Goal: Task Accomplishment & Management: Complete application form

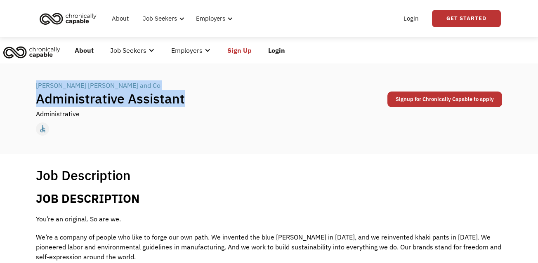
drag, startPoint x: 148, startPoint y: 99, endPoint x: 33, endPoint y: 87, distance: 115.3
click at [33, 87] on div "← Back to all jobs Levi Strauss and Co | Administrative Assistant Administrativ…" at bounding box center [269, 109] width 482 height 64
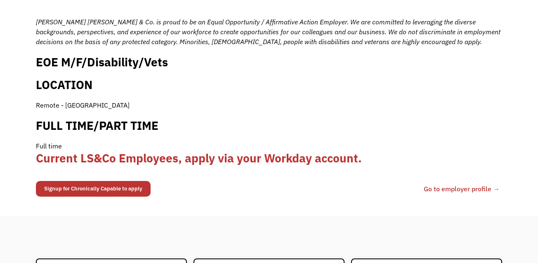
scroll to position [818, 0]
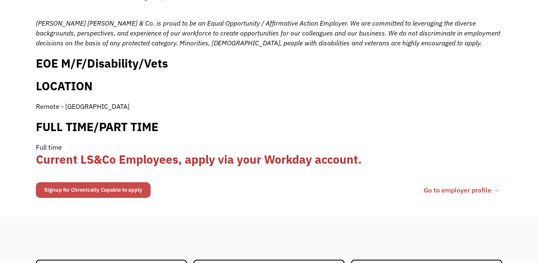
click at [120, 182] on link "Signup for Chronically Capable to apply" at bounding box center [93, 190] width 115 height 16
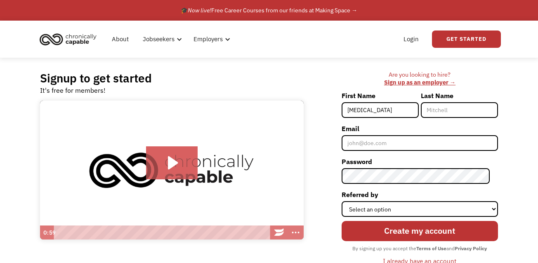
type input "[PERSON_NAME]"
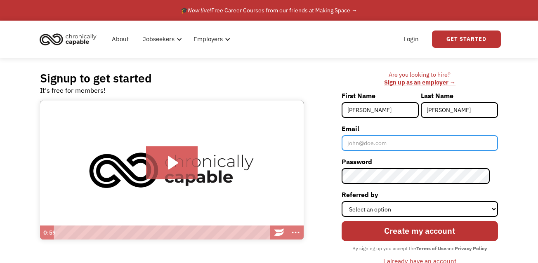
click at [389, 138] on input "Email" at bounding box center [419, 143] width 156 height 16
click at [368, 150] on input "Email" at bounding box center [419, 143] width 156 height 16
type input "[EMAIL_ADDRESS][PERSON_NAME][DOMAIN_NAME]"
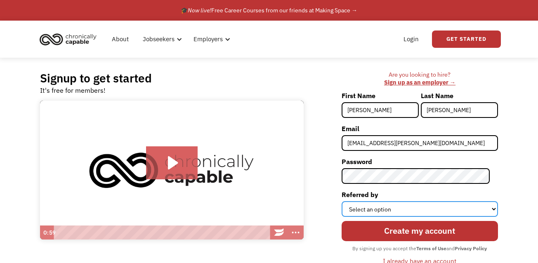
click at [381, 205] on select "Select an option Instagram Facebook Twitter Search Engine News Article Word of …" at bounding box center [419, 209] width 156 height 16
select select "Other"
click at [349, 201] on select "Select an option Instagram Facebook Twitter Search Engine News Article Word of …" at bounding box center [419, 209] width 156 height 16
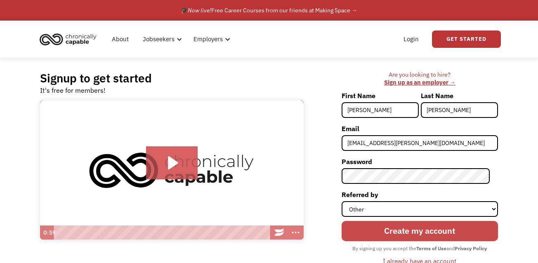
click at [417, 235] on input "Create my account" at bounding box center [419, 231] width 156 height 21
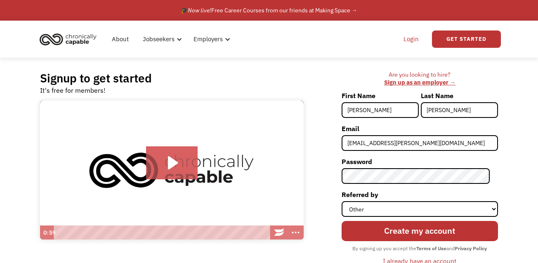
click at [413, 37] on link "Login" at bounding box center [410, 39] width 25 height 26
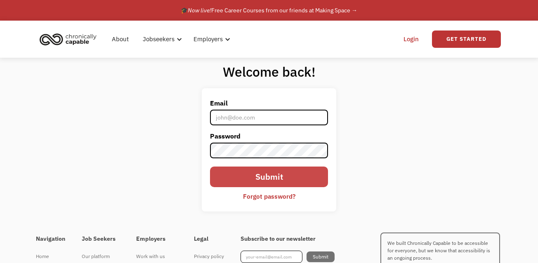
type input "ali.r.walters@gmail.com"
click at [267, 177] on input "Submit" at bounding box center [269, 177] width 118 height 21
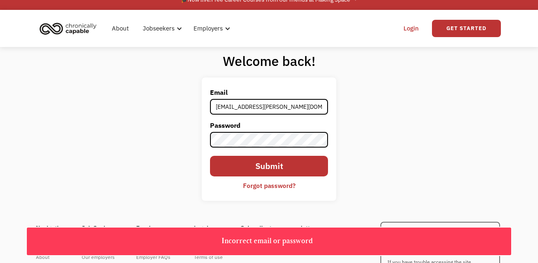
scroll to position [12, 0]
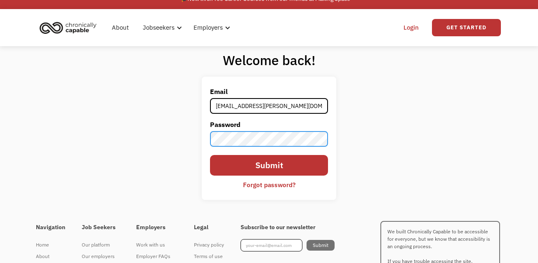
click at [191, 138] on div "Welcome back! Email ali.r.walters@gmail.com Password Submit Forgot password? Th…" at bounding box center [269, 129] width 538 height 166
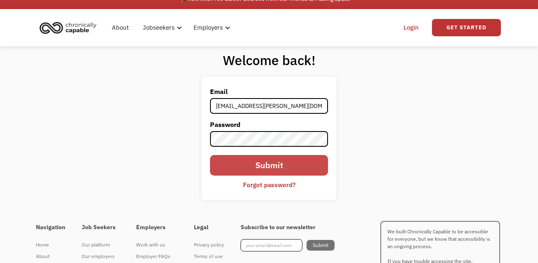
click at [249, 167] on input "Submit" at bounding box center [269, 165] width 118 height 21
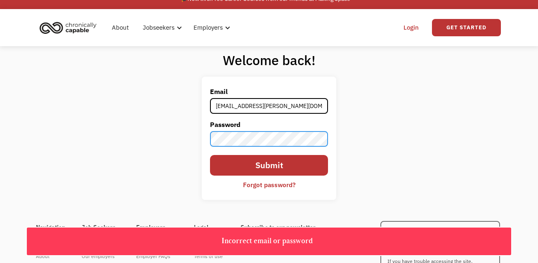
click at [178, 140] on div "Welcome back! Email ali.r.walters@gmail.com Password Submit Forgot password? Th…" at bounding box center [269, 129] width 538 height 166
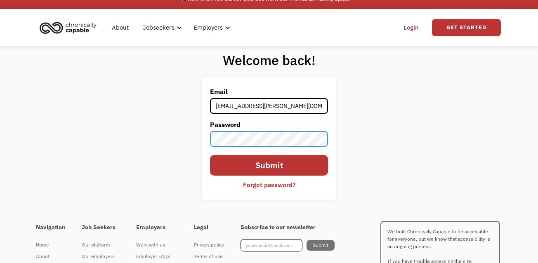
click at [188, 136] on div "Welcome back! Email ali.r.walters@gmail.com Password Submit Forgot password? Th…" at bounding box center [269, 129] width 538 height 166
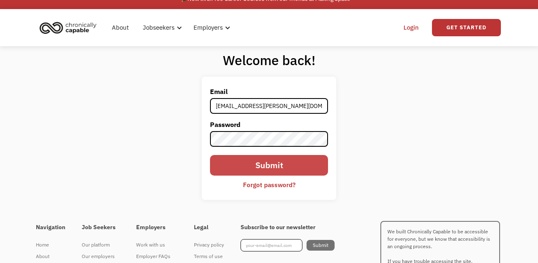
click at [219, 164] on input "Submit" at bounding box center [269, 165] width 118 height 21
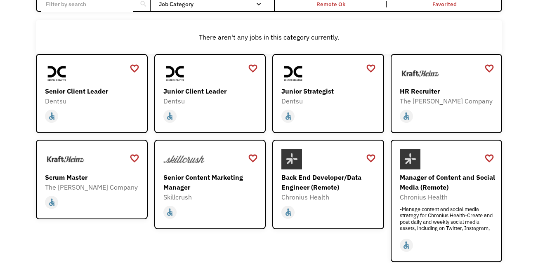
scroll to position [78, 0]
click at [198, 94] on div "Junior Client Leader" at bounding box center [211, 92] width 96 height 10
click at [253, 68] on div "favorite_border" at bounding box center [253, 69] width 10 height 12
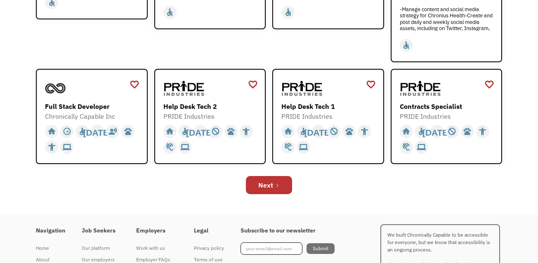
scroll to position [280, 0]
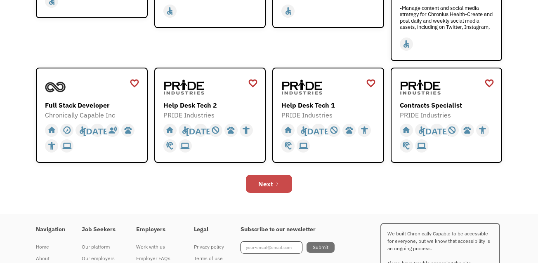
click at [281, 185] on link "Next" at bounding box center [269, 184] width 46 height 18
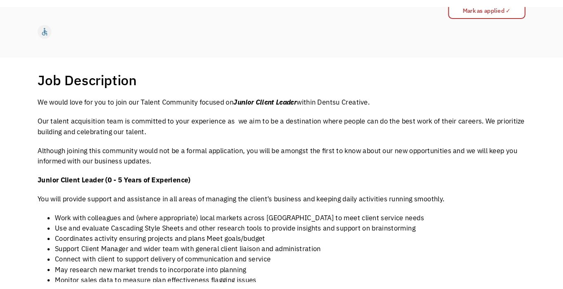
scroll to position [112, 0]
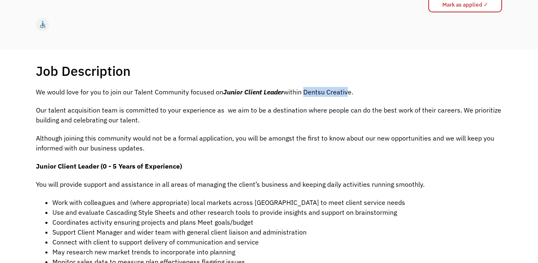
drag, startPoint x: 313, startPoint y: 93, endPoint x: 355, endPoint y: 91, distance: 42.1
click at [351, 92] on p "We would love for you to join our Talent Community focused on Junior Client Lea…" at bounding box center [269, 92] width 466 height 10
copy p "Dentsu Creative"
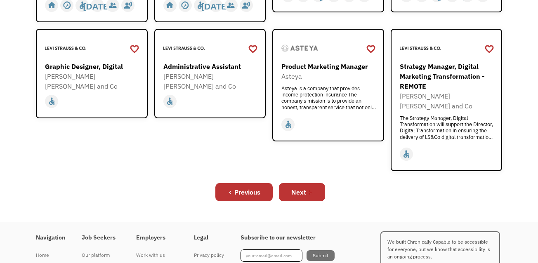
scroll to position [315, 0]
click at [250, 45] on div "favorite_border" at bounding box center [253, 49] width 10 height 12
click at [290, 179] on div "Previous Next" at bounding box center [269, 192] width 466 height 26
click at [294, 188] on div "Next" at bounding box center [298, 193] width 15 height 10
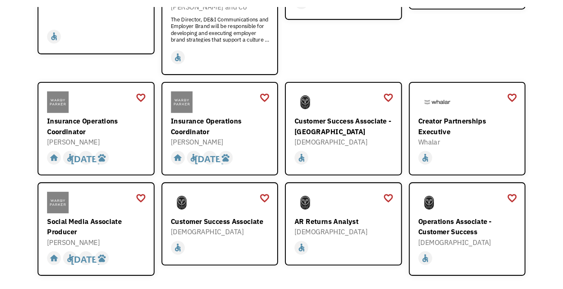
scroll to position [211, 0]
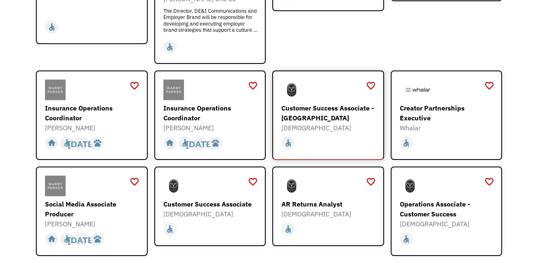
click at [309, 103] on div "Customer Success Associate - [GEOGRAPHIC_DATA]" at bounding box center [329, 113] width 96 height 20
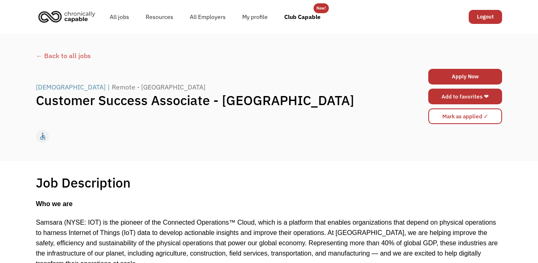
click at [446, 95] on link "Add to favorites ❤" at bounding box center [465, 97] width 74 height 16
click at [55, 55] on div "← Back to all jobs" at bounding box center [269, 56] width 466 height 10
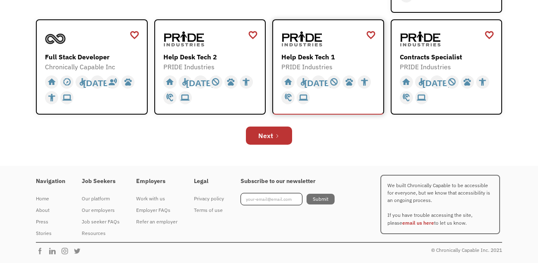
click at [299, 47] on img at bounding box center [301, 38] width 41 height 21
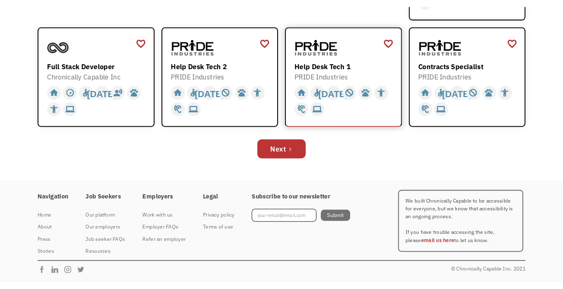
scroll to position [312, 0]
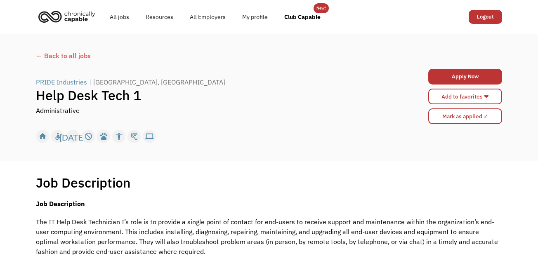
click at [66, 56] on div "← Back to all jobs" at bounding box center [269, 56] width 466 height 10
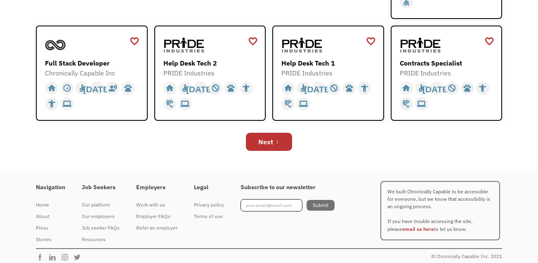
scroll to position [328, 0]
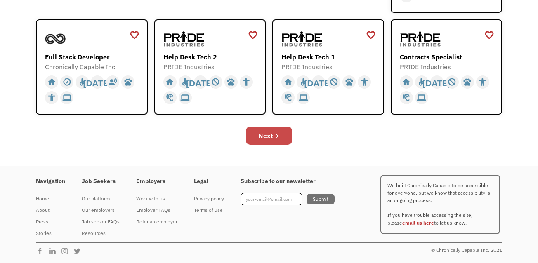
click at [283, 134] on link "Next" at bounding box center [269, 136] width 46 height 18
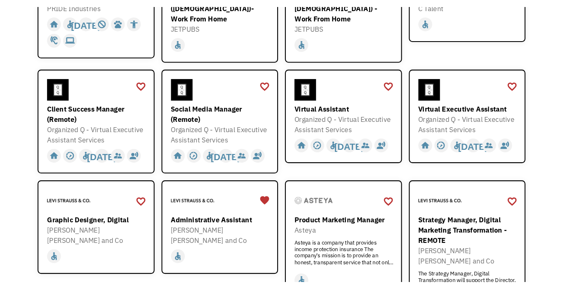
scroll to position [178, 0]
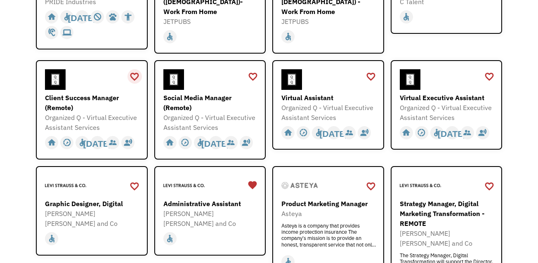
click at [132, 71] on div "favorite_border" at bounding box center [134, 77] width 10 height 12
click at [93, 93] on div "Client Success Manager (Remote)" at bounding box center [93, 103] width 96 height 20
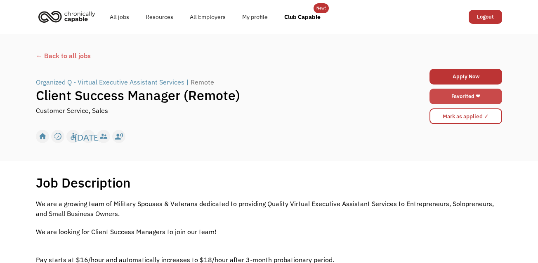
click at [483, 99] on link "Favorited ❤" at bounding box center [465, 97] width 73 height 16
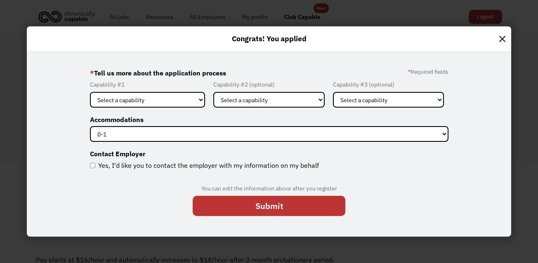
click at [499, 40] on img at bounding box center [502, 36] width 18 height 21
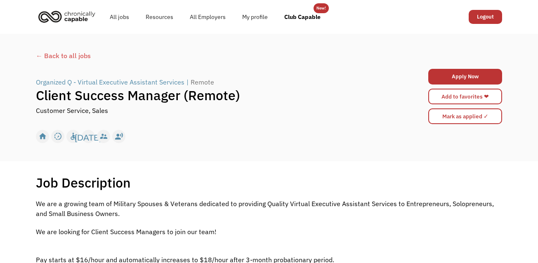
click at [55, 56] on div "← Back to all jobs" at bounding box center [269, 56] width 466 height 10
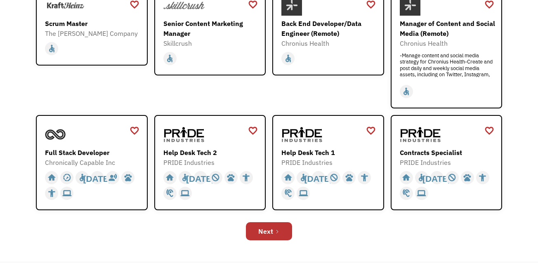
scroll to position [328, 0]
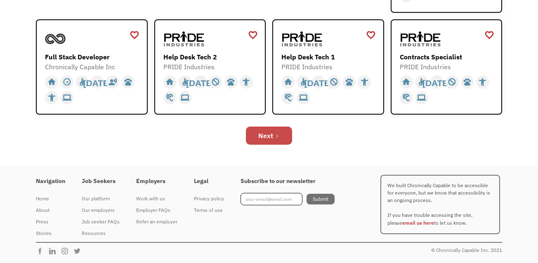
click at [275, 137] on icon "Next Page" at bounding box center [277, 136] width 5 height 5
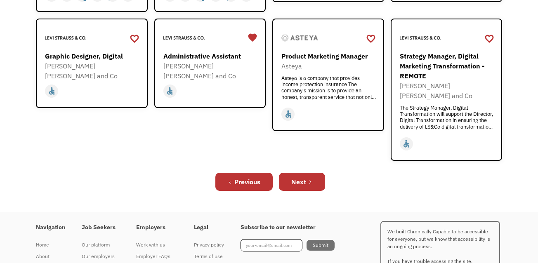
scroll to position [358, 0]
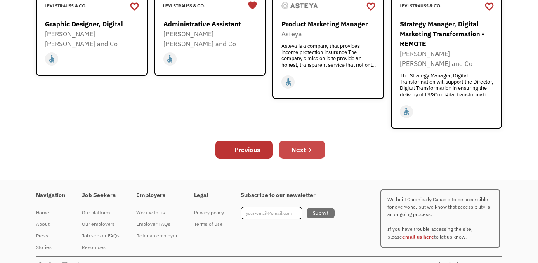
click at [316, 141] on link "Next" at bounding box center [302, 150] width 46 height 18
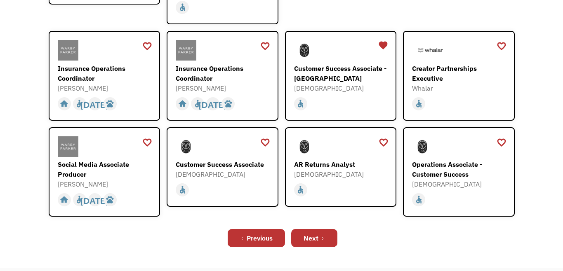
scroll to position [268, 0]
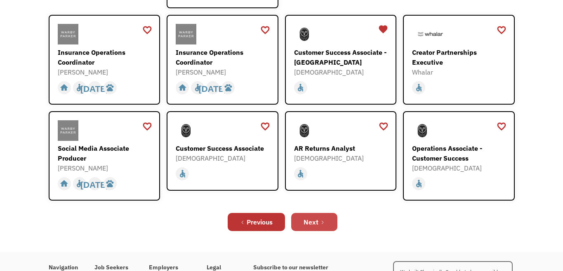
click at [321, 216] on link "Next" at bounding box center [314, 222] width 46 height 18
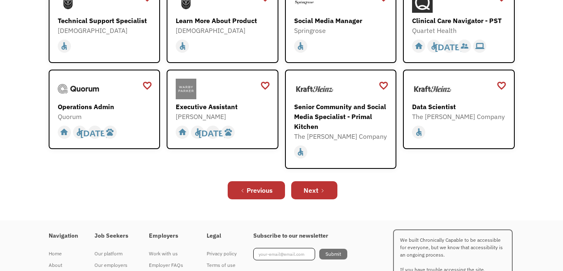
scroll to position [249, 0]
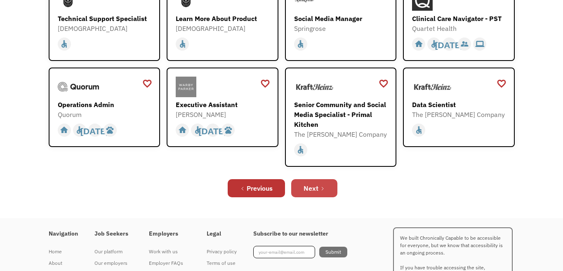
click at [332, 188] on link "Next" at bounding box center [314, 188] width 46 height 18
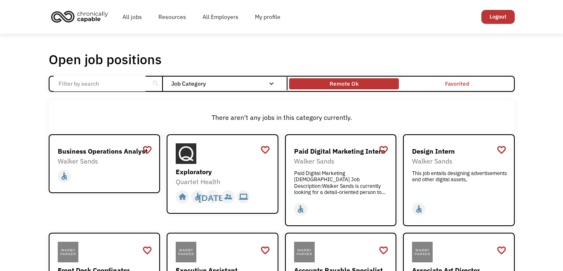
click at [355, 84] on div "Remote Ok" at bounding box center [343, 84] width 29 height 10
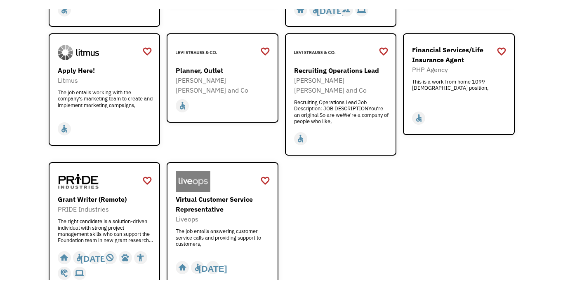
scroll to position [976, 0]
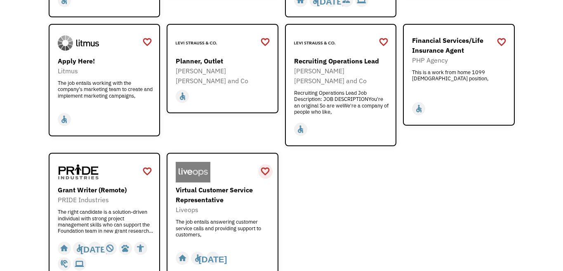
click at [263, 165] on div "favorite_border" at bounding box center [265, 171] width 10 height 12
click at [212, 185] on div "Virtual Customer Service Representative" at bounding box center [224, 195] width 96 height 20
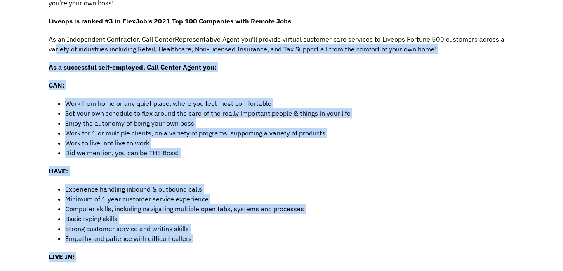
drag, startPoint x: 54, startPoint y: 269, endPoint x: 52, endPoint y: 285, distance: 16.7
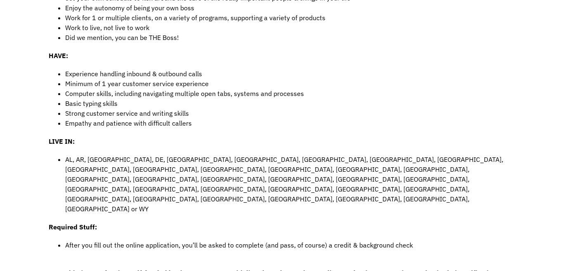
click at [37, 244] on div "Job Description Filter using keywords Search As an Independent Contractor, Call…" at bounding box center [281, 210] width 563 height 772
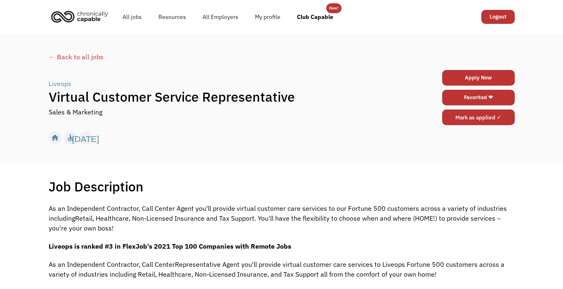
click at [469, 97] on link "Favorited ❤" at bounding box center [478, 98] width 73 height 16
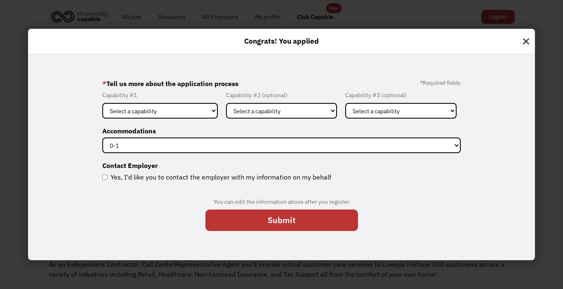
click at [525, 40] on img at bounding box center [526, 39] width 18 height 21
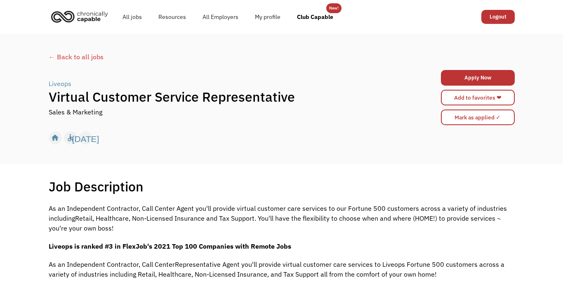
click at [70, 57] on div "← Back to all jobs" at bounding box center [282, 57] width 466 height 10
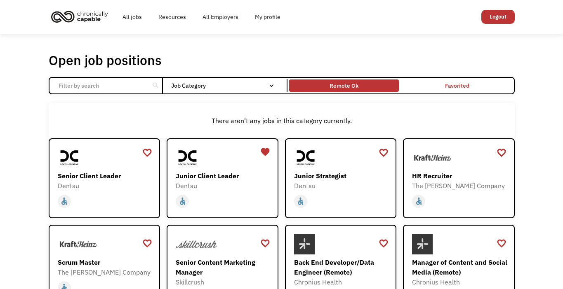
click at [350, 82] on div "Remote Ok" at bounding box center [343, 86] width 29 height 10
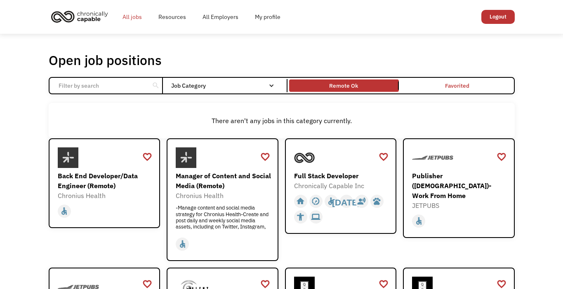
click at [139, 18] on link "All jobs" at bounding box center [132, 17] width 36 height 26
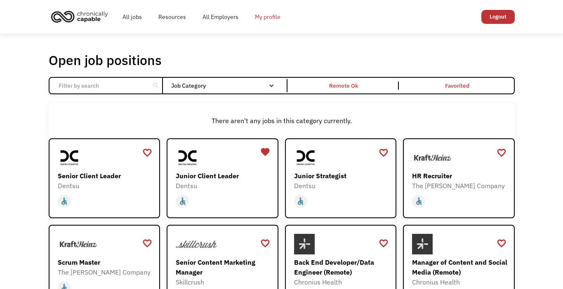
click at [268, 16] on link "My profile" at bounding box center [268, 17] width 42 height 26
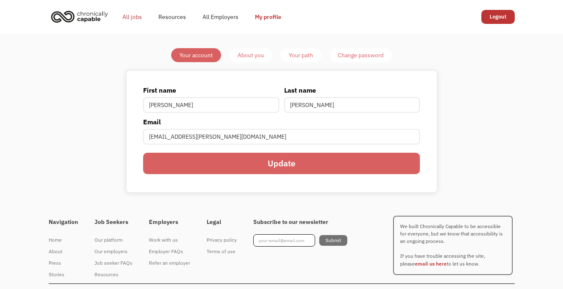
click at [129, 19] on link "All jobs" at bounding box center [132, 17] width 36 height 26
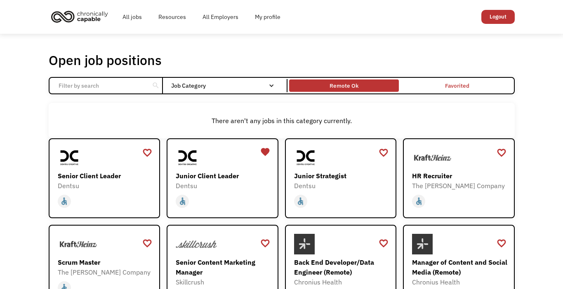
click at [354, 86] on div "Remote Ok" at bounding box center [343, 86] width 29 height 10
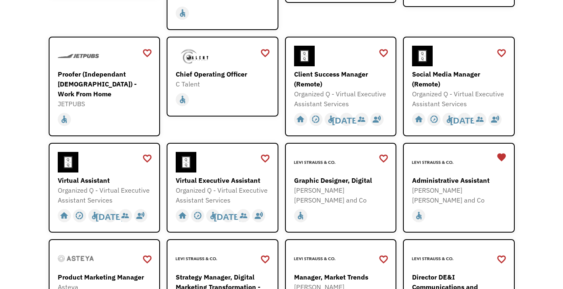
scroll to position [230, 0]
